Goal: Find specific page/section: Find specific page/section

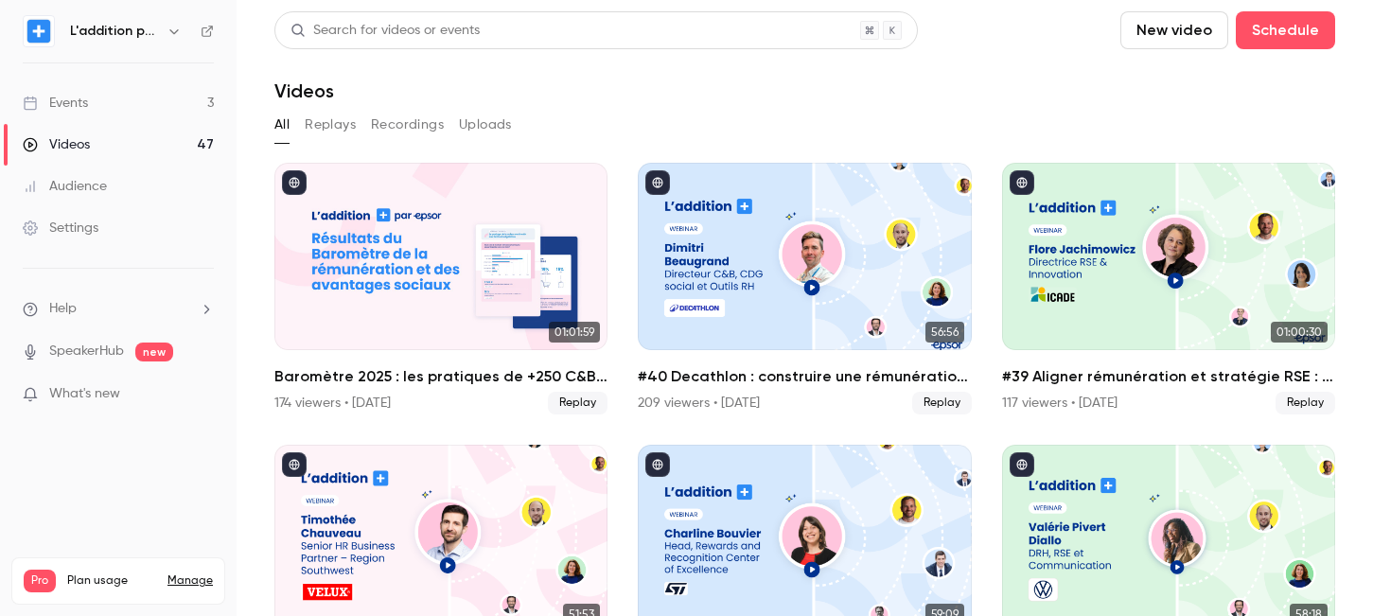
click at [186, 97] on link "Events 3" at bounding box center [118, 103] width 237 height 42
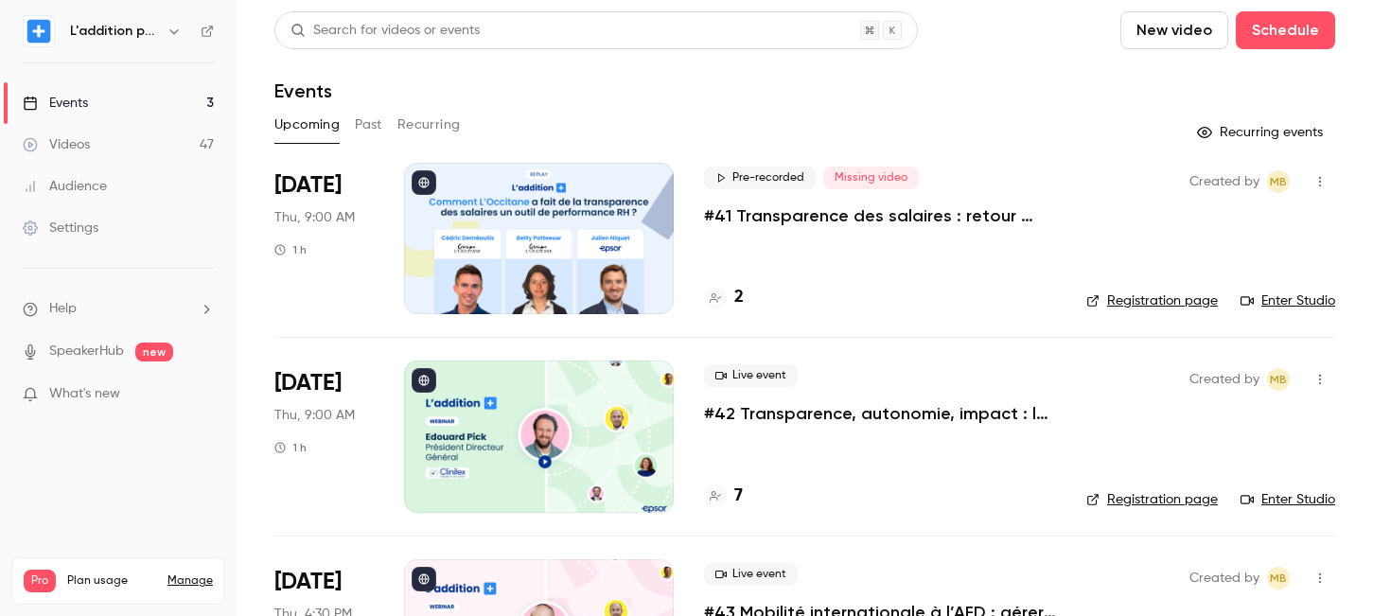
click at [933, 233] on div "Pre-recorded Missing video #41 Transparence des salaires : retour d'expérience …" at bounding box center [880, 238] width 352 height 151
click at [903, 214] on p "#41 Transparence des salaires : retour d'expérience de L'Occitane" at bounding box center [880, 215] width 352 height 23
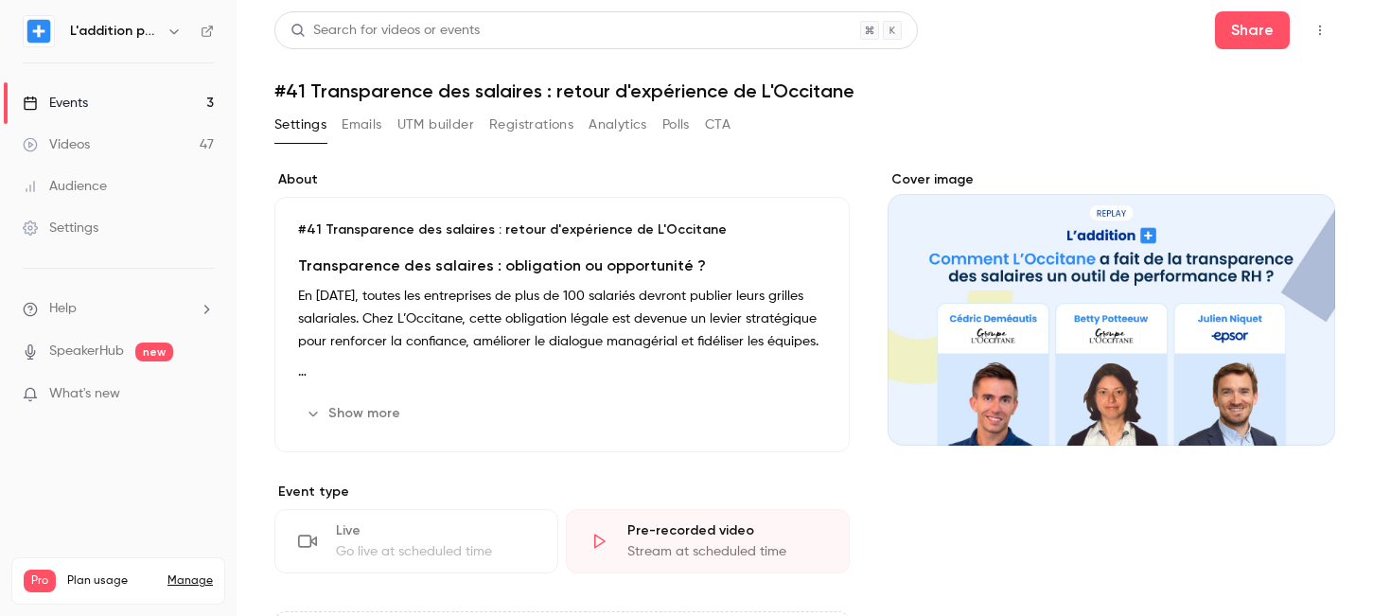
click at [436, 125] on button "UTM builder" at bounding box center [436, 125] width 77 height 30
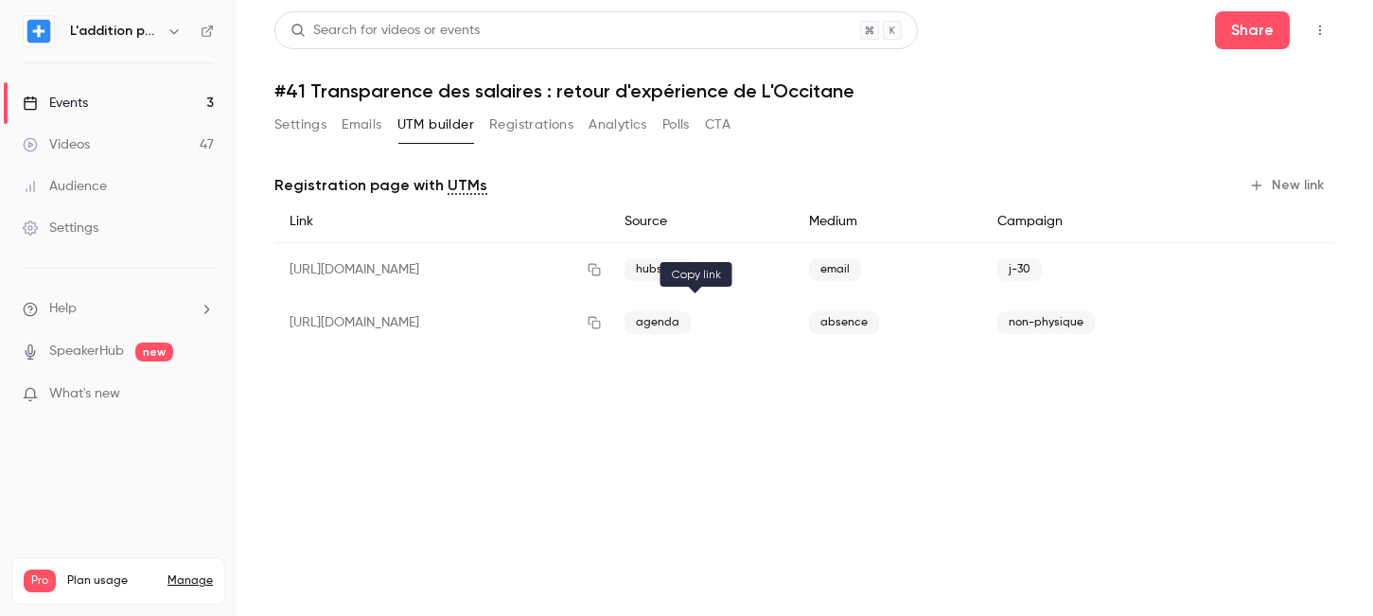
click at [610, 321] on button "button" at bounding box center [594, 323] width 30 height 30
click at [96, 96] on link "Events 3" at bounding box center [118, 103] width 237 height 42
